Goal: Information Seeking & Learning: Learn about a topic

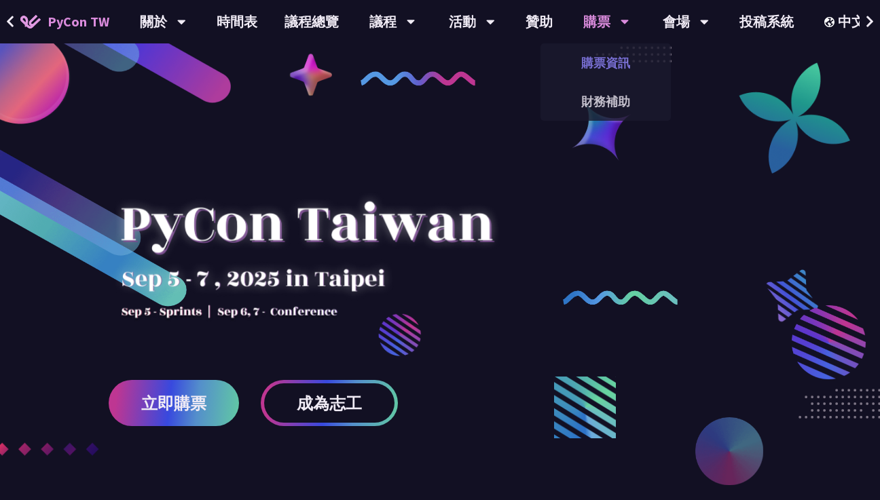
click at [615, 67] on link "購票資訊" at bounding box center [605, 63] width 130 height 32
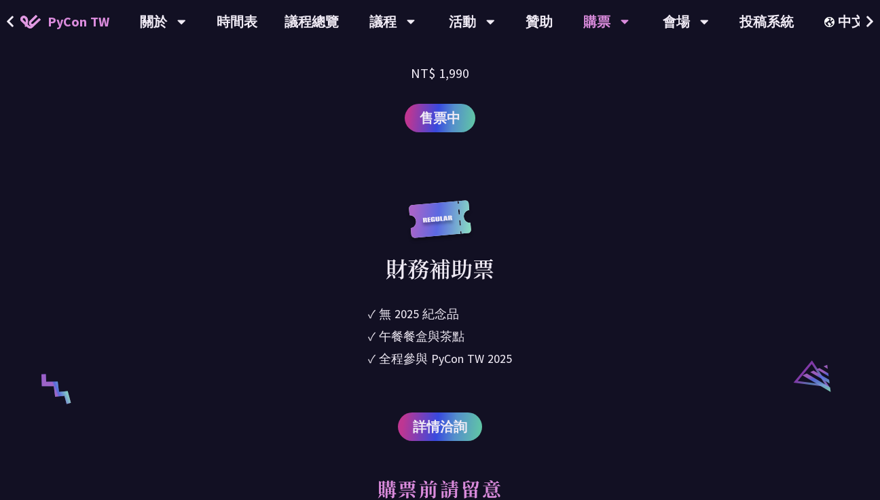
scroll to position [2339, 0]
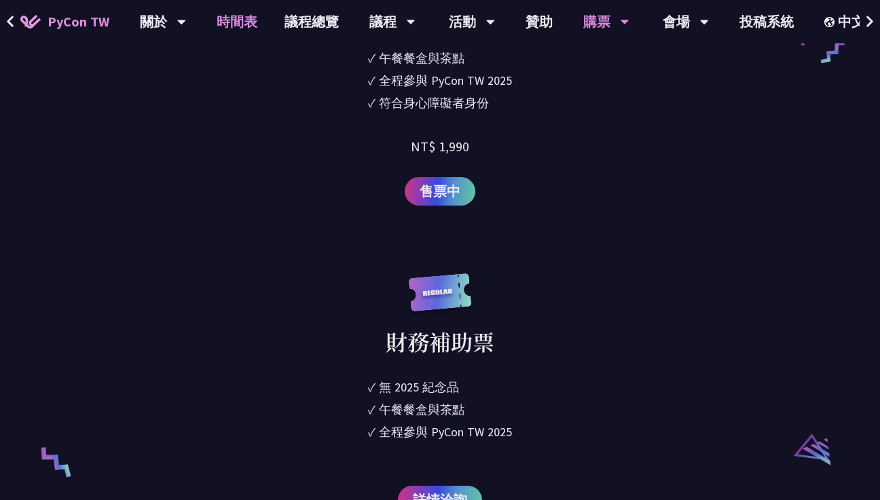
click at [240, 20] on link "時間表" at bounding box center [237, 21] width 68 height 43
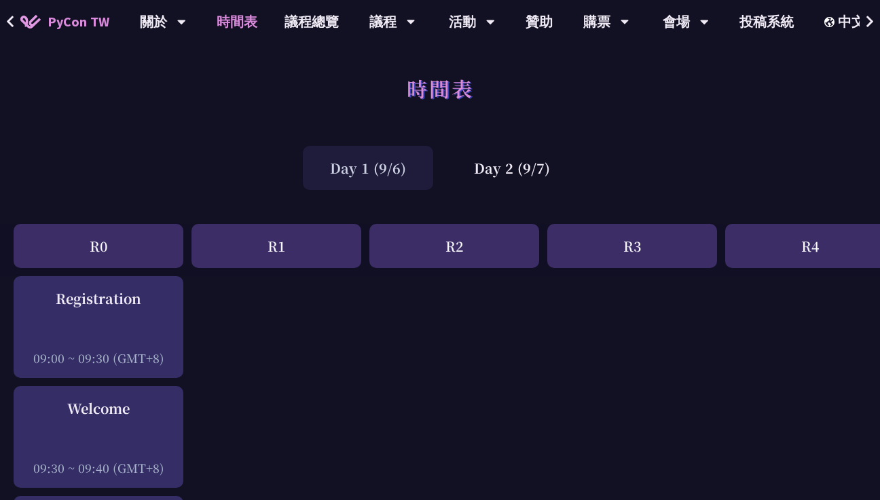
click at [269, 234] on div "R1" at bounding box center [276, 246] width 170 height 44
click at [846, 102] on div "中文" at bounding box center [852, 102] width 81 height 32
click at [60, 17] on span "PyCon TW" at bounding box center [79, 22] width 62 height 20
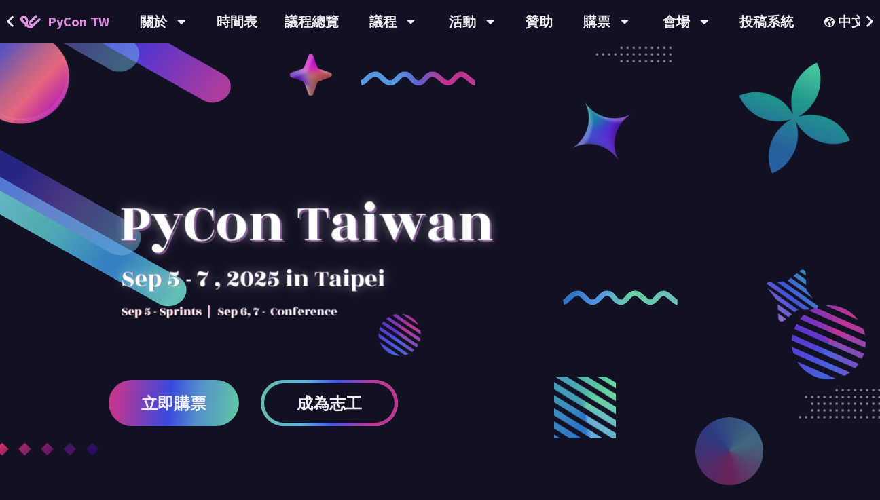
click at [331, 403] on span "成為志工" at bounding box center [329, 403] width 65 height 17
